Goal: Task Accomplishment & Management: Manage account settings

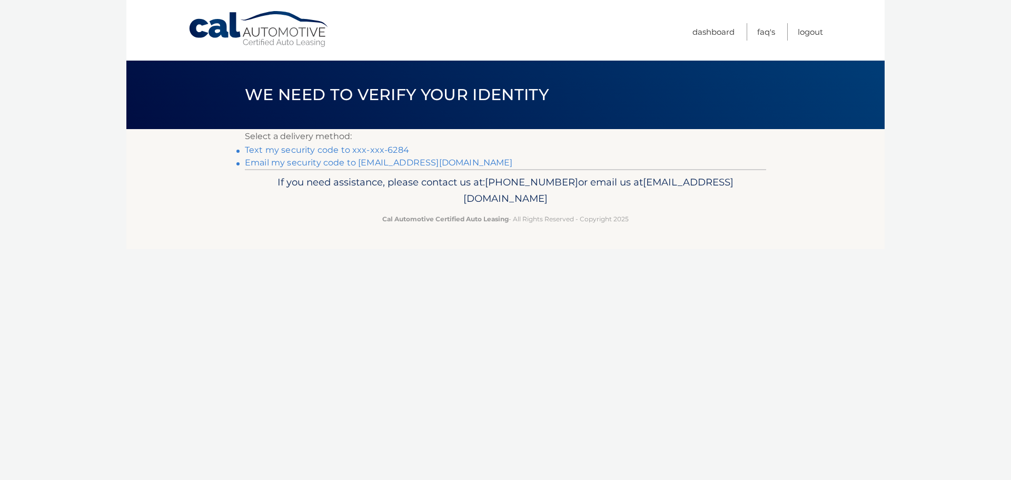
click at [315, 149] on link "Text my security code to xxx-xxx-6284" at bounding box center [327, 150] width 164 height 10
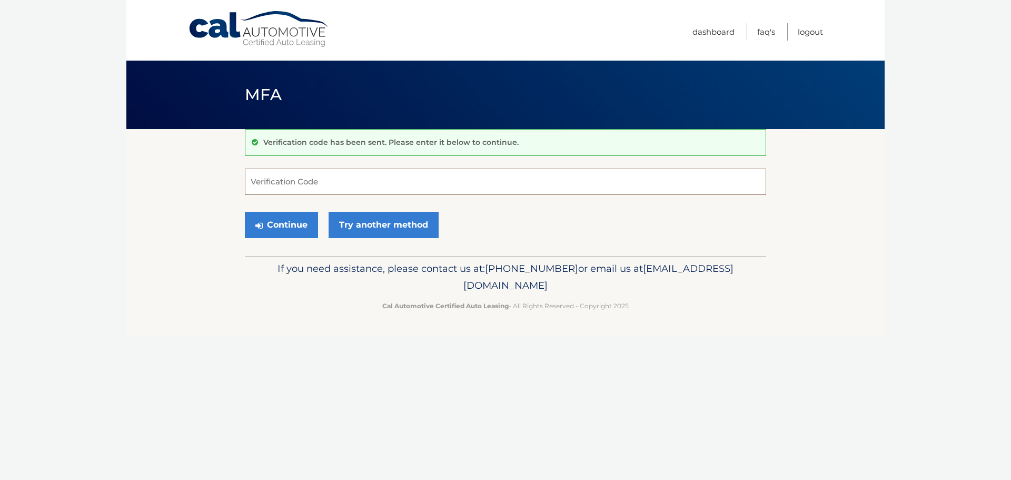
click at [286, 181] on input "Verification Code" at bounding box center [505, 182] width 521 height 26
type input "710333"
click at [280, 223] on button "Continue" at bounding box center [281, 225] width 73 height 26
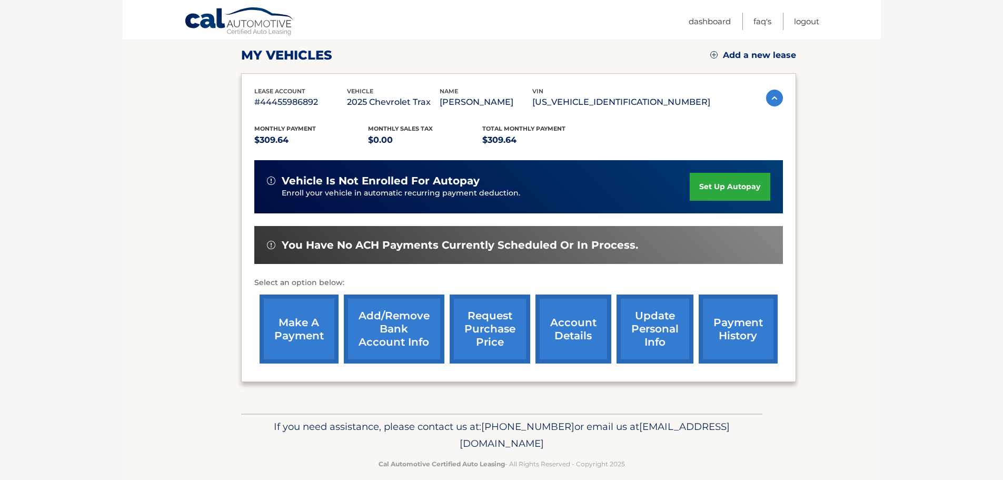
scroll to position [158, 0]
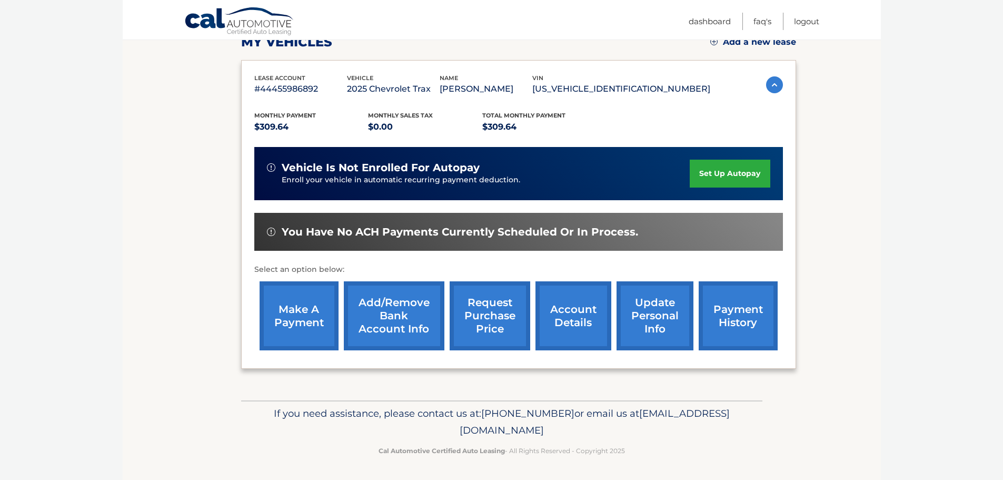
click at [753, 325] on link "payment history" at bounding box center [738, 315] width 79 height 69
click at [400, 306] on link "Add/Remove bank account info" at bounding box center [394, 315] width 101 height 69
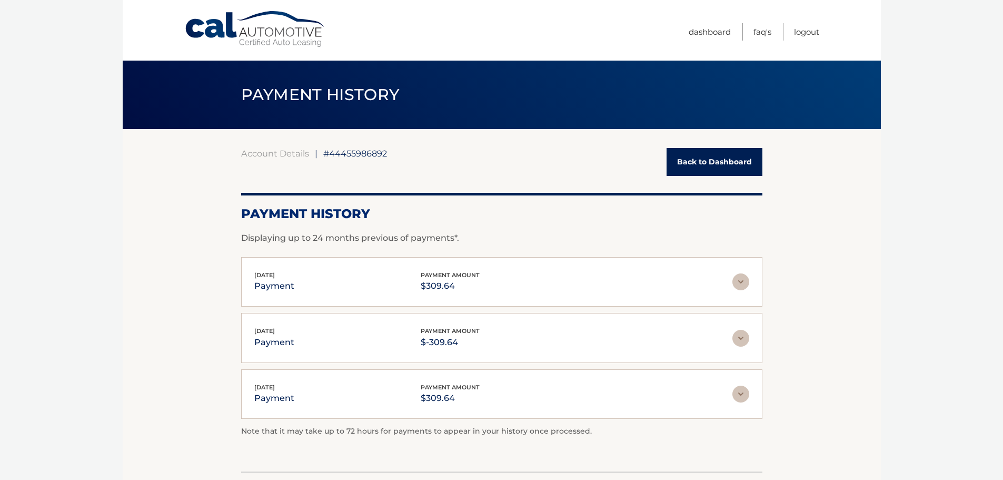
click at [742, 279] on img at bounding box center [741, 281] width 17 height 17
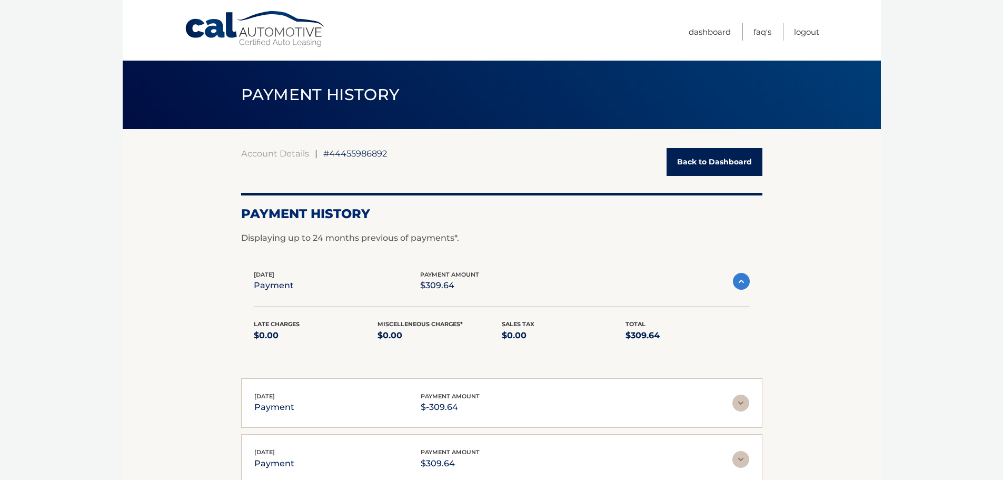
click at [741, 400] on img at bounding box center [741, 402] width 17 height 17
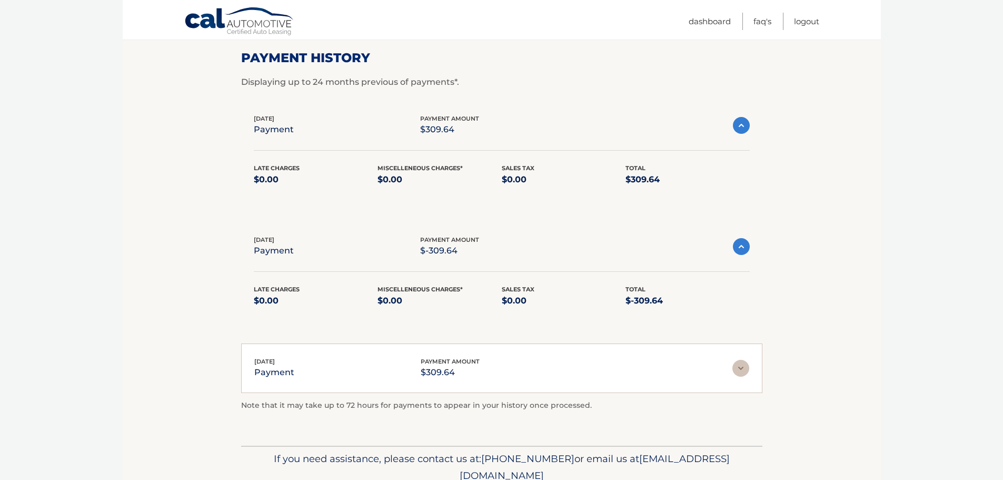
scroll to position [158, 0]
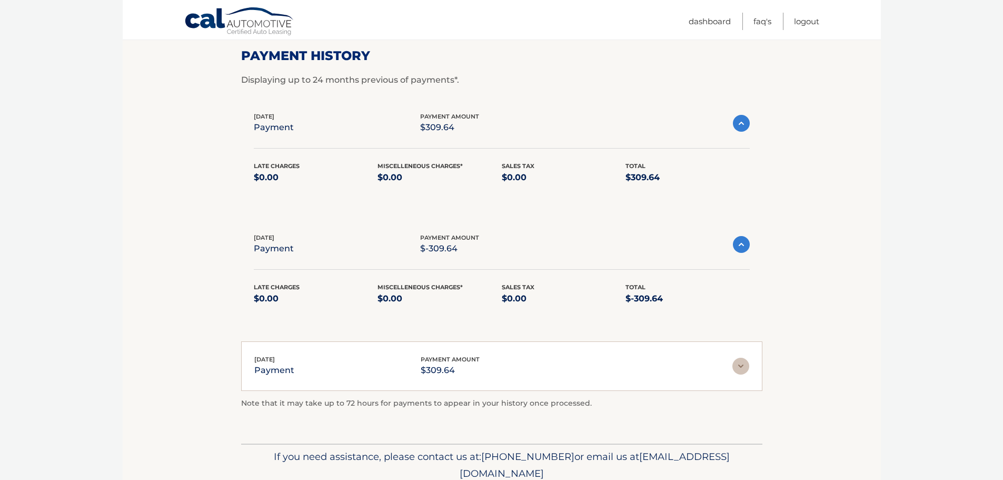
click at [743, 365] on img at bounding box center [741, 366] width 17 height 17
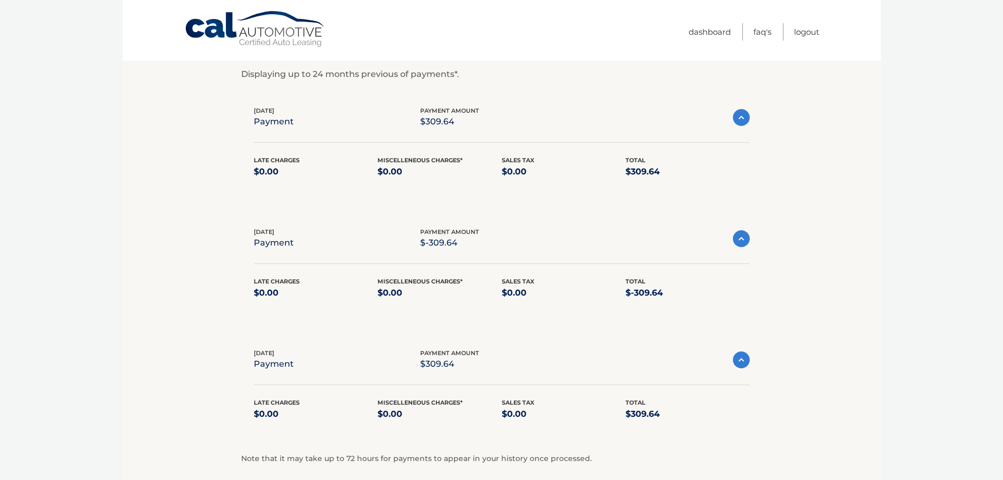
scroll to position [0, 0]
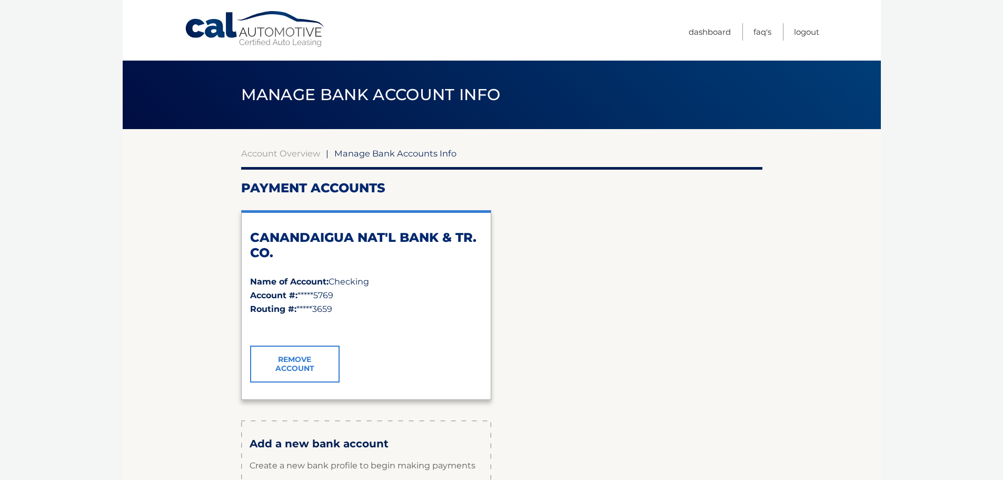
click at [368, 155] on span "Manage Bank Accounts Info" at bounding box center [395, 153] width 122 height 11
click at [392, 152] on span "Manage Bank Accounts Info" at bounding box center [395, 153] width 122 height 11
click at [312, 301] on div "Account #: *****5769" at bounding box center [366, 296] width 232 height 14
click at [351, 282] on span "Checking" at bounding box center [349, 281] width 41 height 10
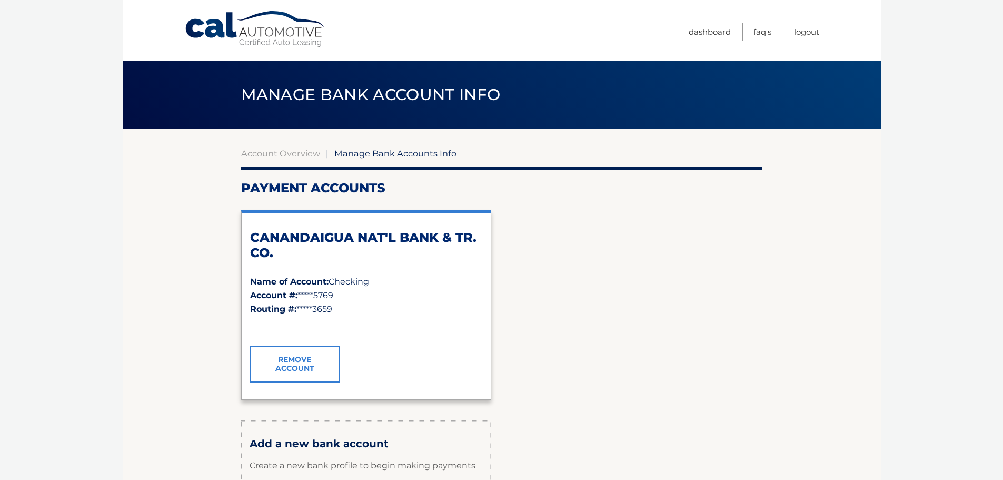
click at [375, 236] on h2 "CANANDAIGUA NAT'L BANK & TR. CO." at bounding box center [366, 245] width 232 height 31
click at [240, 242] on section "Account Overview | Manage Bank Accounts Info Payment Accounts CANANDAIGUA NAT'L…" at bounding box center [502, 359] width 758 height 460
click at [264, 154] on link "Account Overview" at bounding box center [280, 153] width 79 height 11
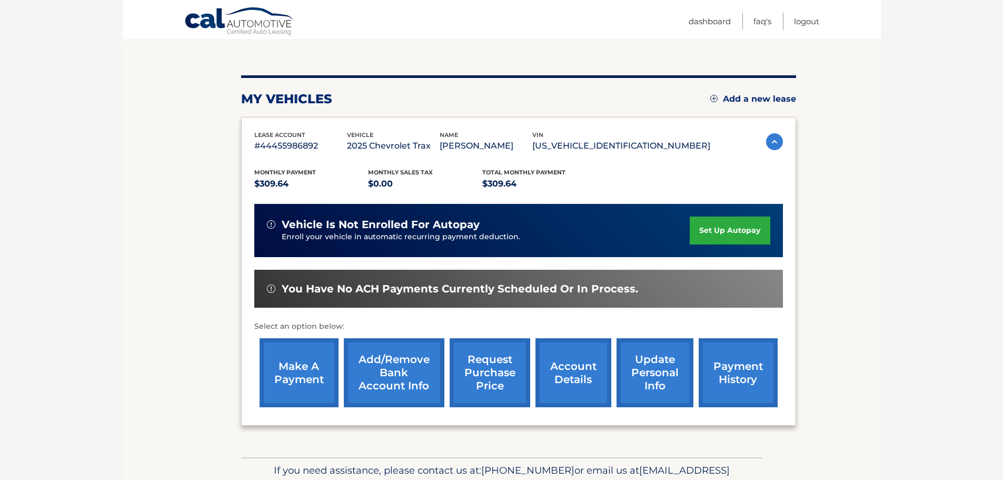
scroll to position [105, 0]
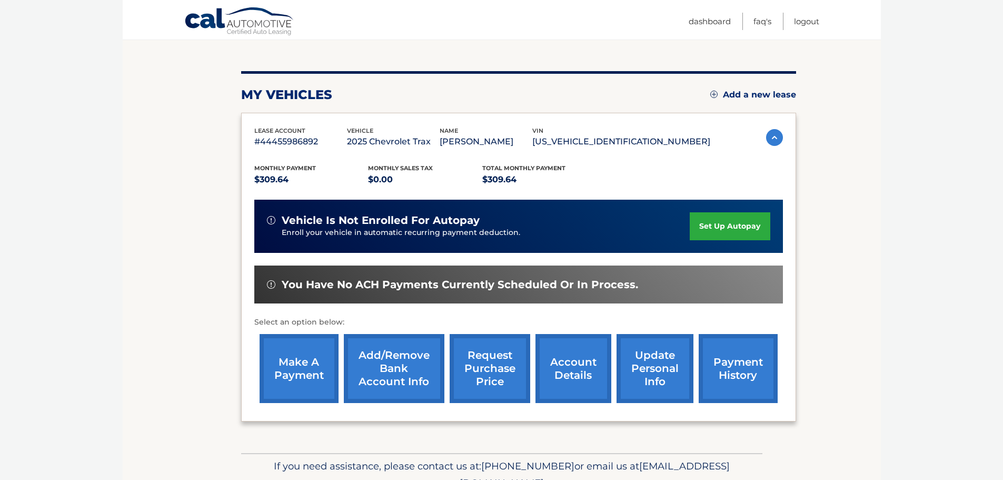
click at [297, 371] on link "make a payment" at bounding box center [299, 368] width 79 height 69
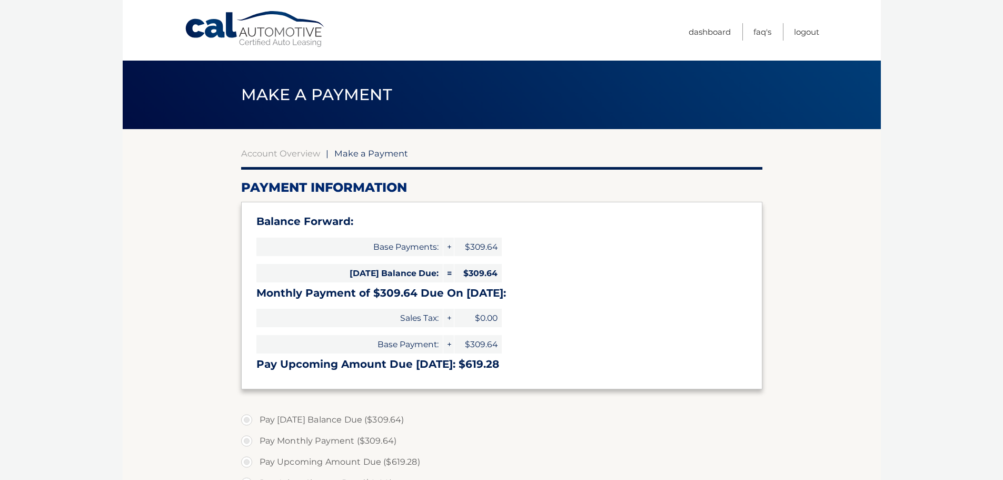
select select "OWE4NmFmNjAtOWE1OS00ZDFhLWJhODMtMWJjZDc1N2I1YjYx"
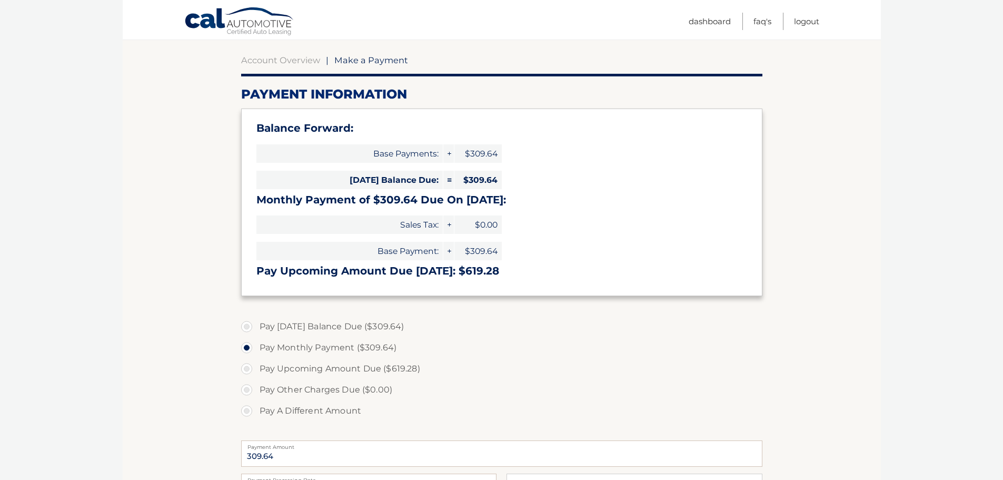
scroll to position [263, 0]
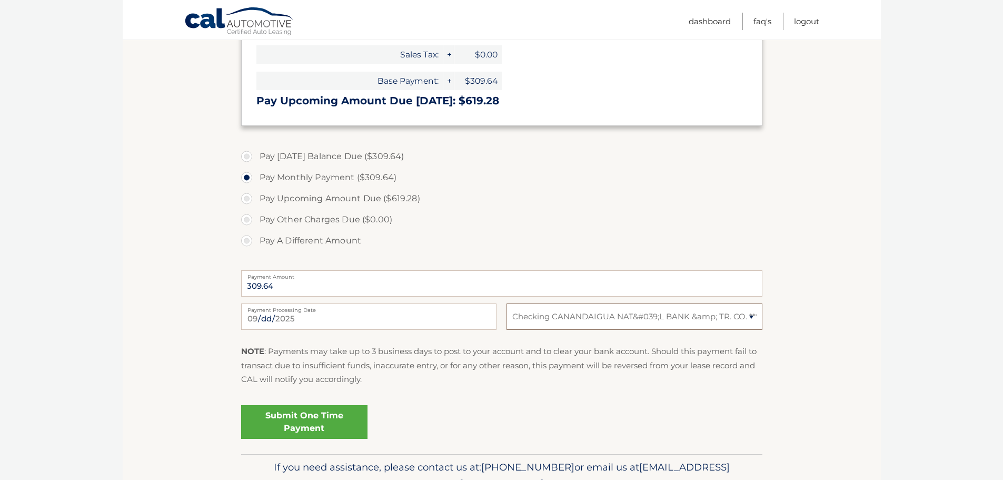
click at [725, 317] on select "Select Bank Account Checking CANANDAIGUA NAT&#039;L BANK &amp; TR. CO. *****5769" at bounding box center [634, 316] width 255 height 26
click at [507, 303] on select "Select Bank Account Checking CANANDAIGUA NAT&#039;L BANK &amp; TR. CO. *****5769" at bounding box center [634, 316] width 255 height 26
click at [584, 353] on p "NOTE : Payments may take up to 3 business days to post to your account and to c…" at bounding box center [501, 365] width 521 height 42
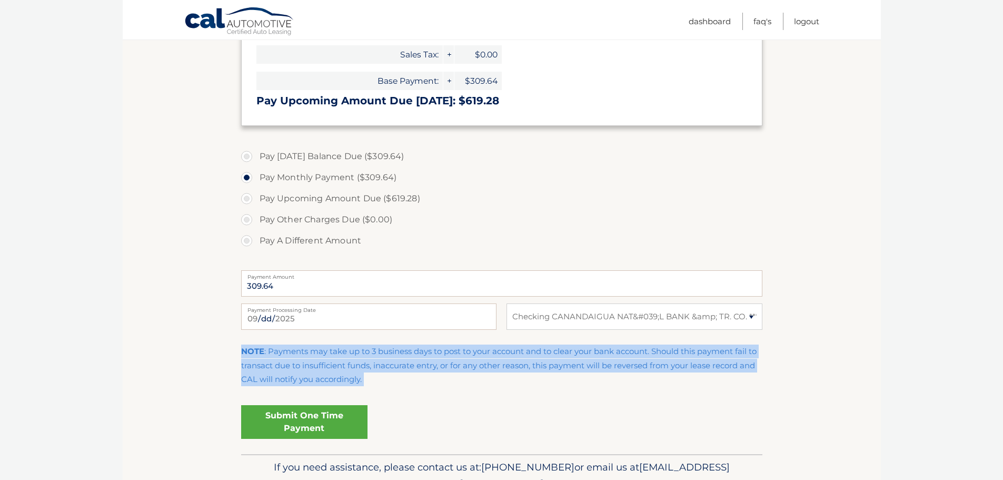
click at [584, 353] on p "NOTE : Payments may take up to 3 business days to post to your account and to c…" at bounding box center [501, 365] width 521 height 42
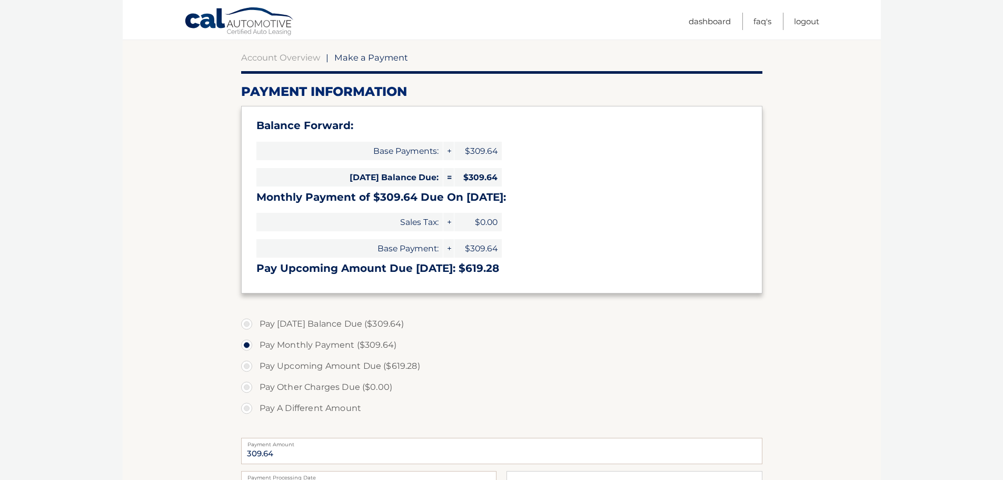
scroll to position [0, 0]
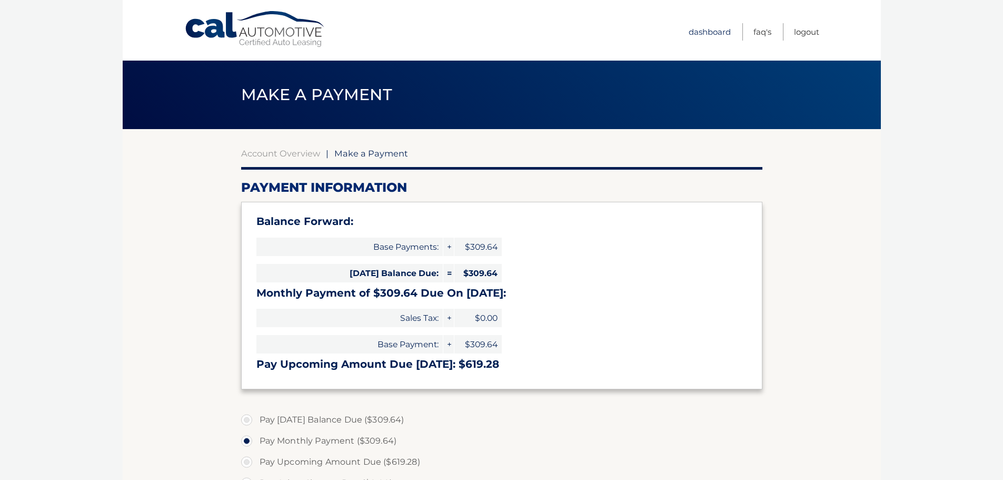
click at [713, 36] on link "Dashboard" at bounding box center [710, 31] width 42 height 17
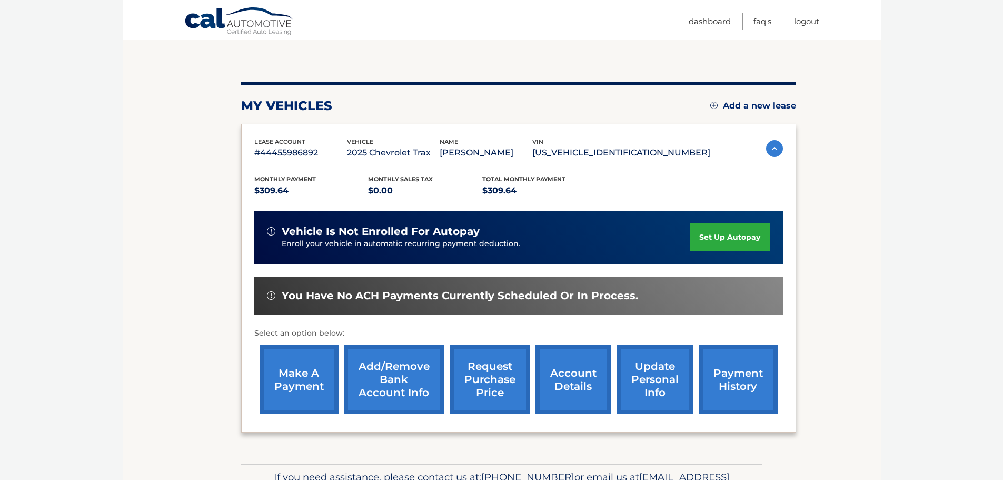
scroll to position [105, 0]
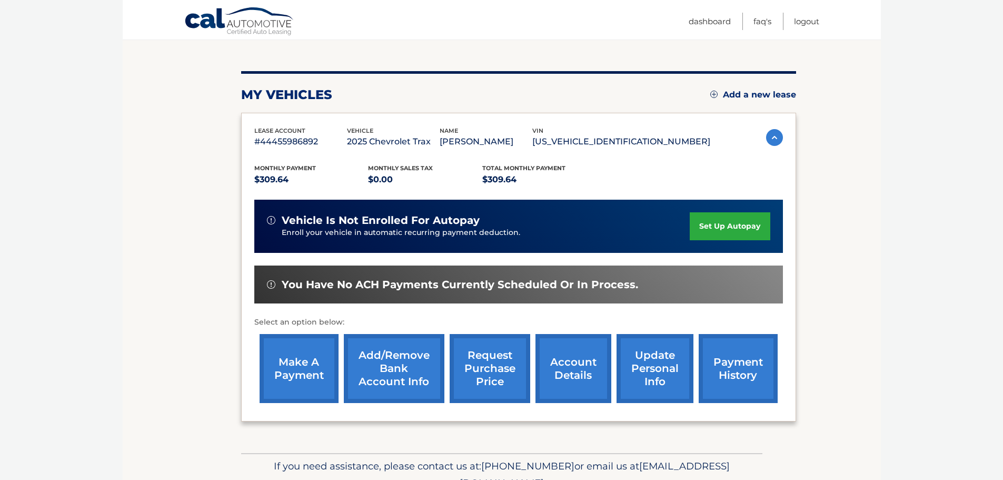
click at [576, 362] on link "account details" at bounding box center [574, 368] width 76 height 69
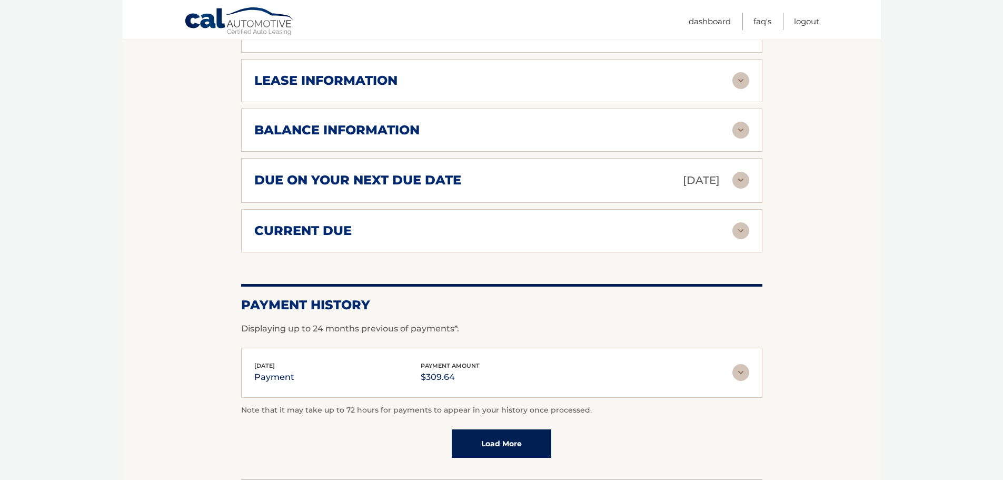
scroll to position [632, 0]
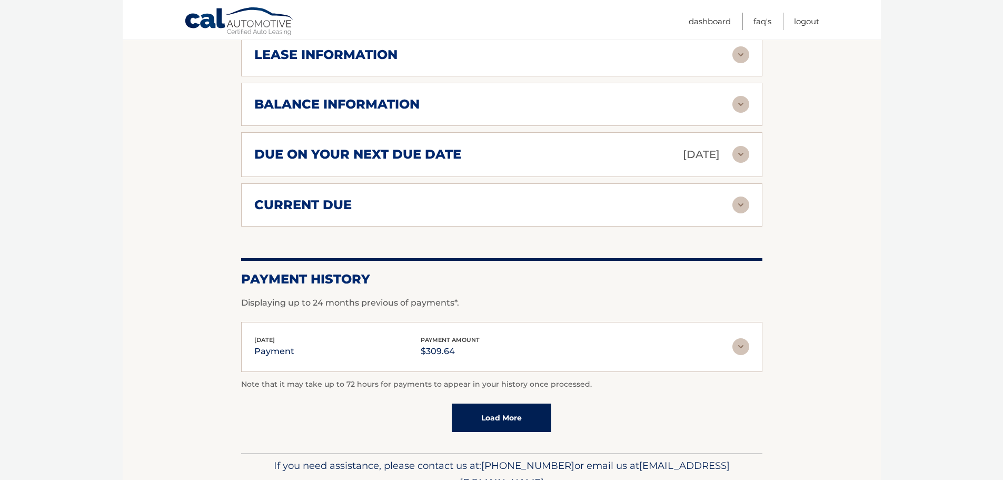
click at [512, 197] on div "current due" at bounding box center [493, 205] width 478 height 16
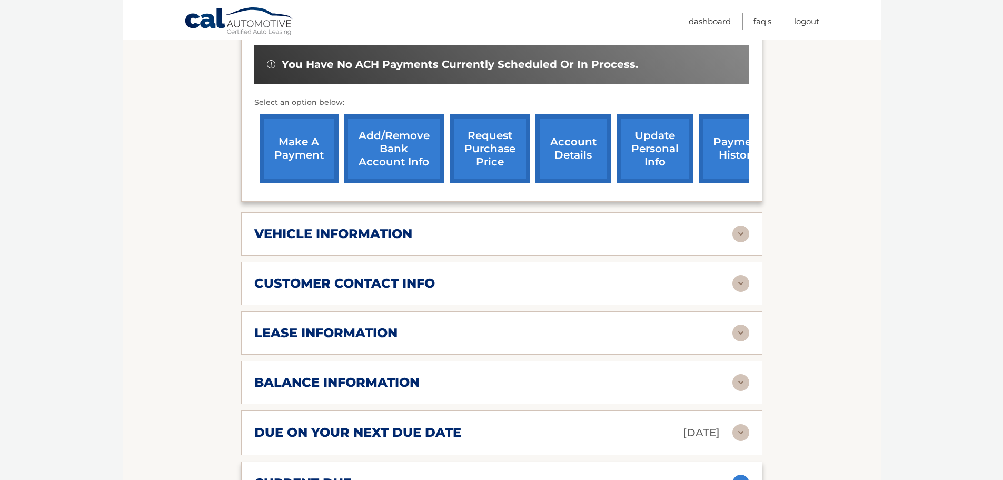
scroll to position [326, 0]
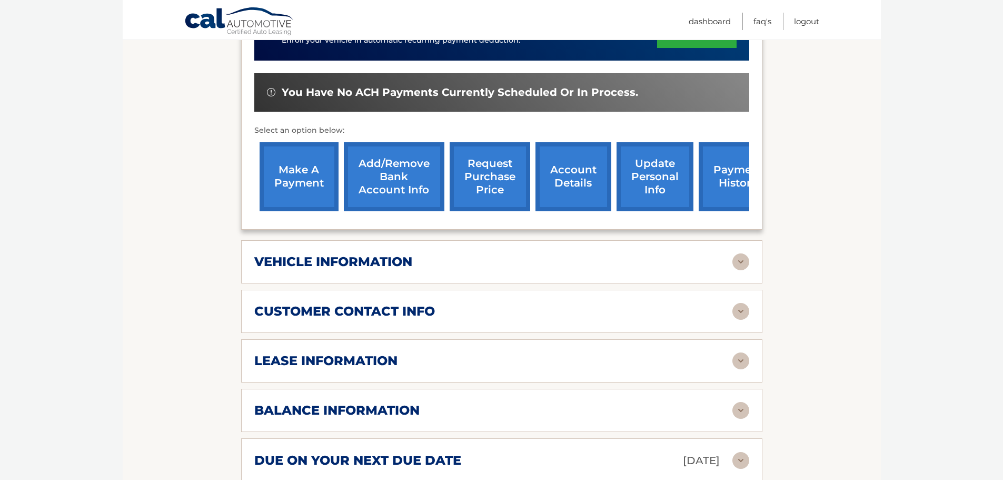
drag, startPoint x: 626, startPoint y: 282, endPoint x: 649, endPoint y: 163, distance: 121.4
click at [649, 163] on link "update personal info" at bounding box center [655, 176] width 77 height 69
click at [391, 165] on link "Add/Remove bank account info" at bounding box center [394, 176] width 101 height 69
click at [558, 167] on link "account details" at bounding box center [574, 176] width 76 height 69
click at [582, 162] on link "account details" at bounding box center [574, 176] width 76 height 69
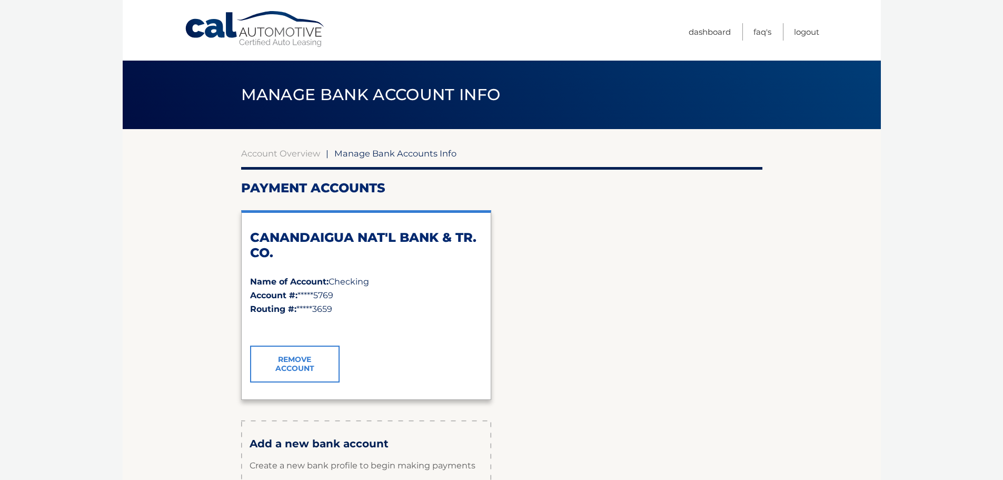
click at [350, 280] on span "Checking" at bounding box center [349, 281] width 41 height 10
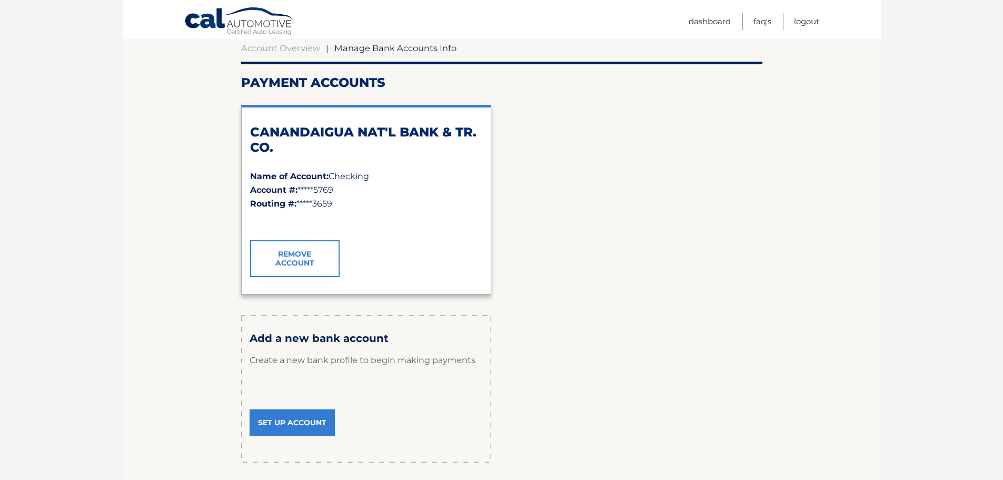
scroll to position [158, 0]
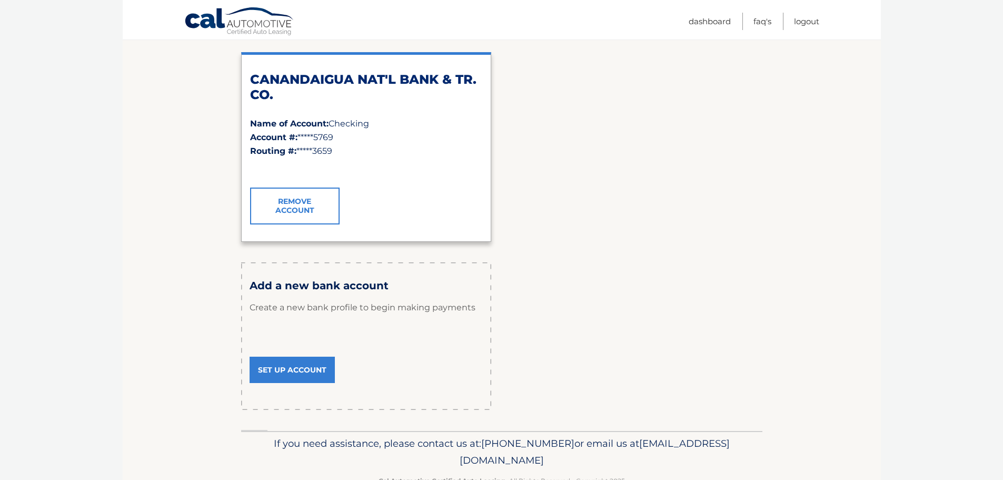
click at [282, 371] on link "Set Up Account" at bounding box center [292, 370] width 85 height 26
click at [298, 201] on link "Remove Account" at bounding box center [295, 205] width 90 height 37
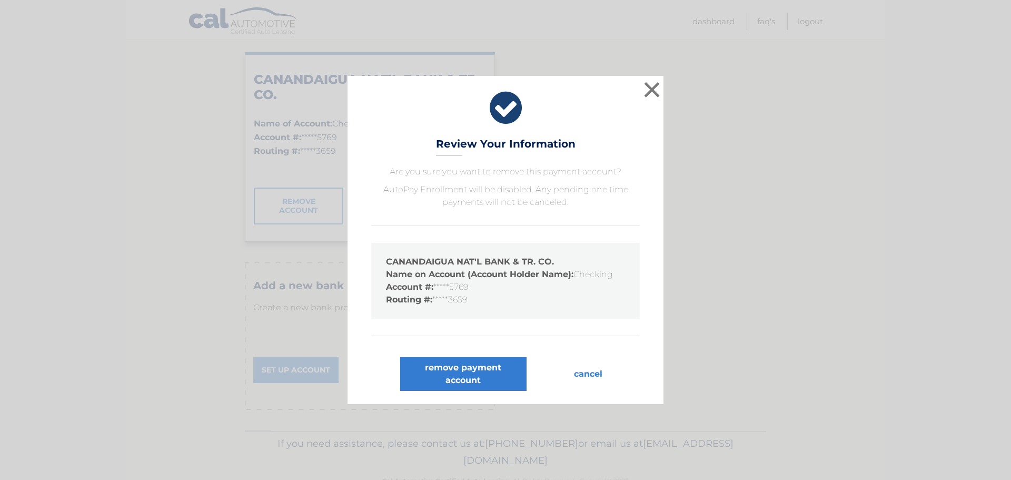
click at [517, 275] on strong "Name on Account (Account Holder Name):" at bounding box center [479, 274] width 187 height 10
click at [592, 370] on button "cancel" at bounding box center [588, 374] width 45 height 34
